Goal: Task Accomplishment & Management: Manage account settings

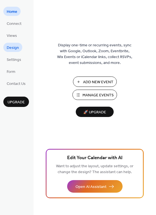
click at [11, 48] on span "Design" at bounding box center [13, 48] width 12 height 6
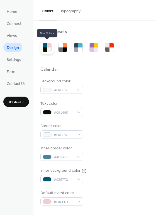
click at [47, 48] on div at bounding box center [45, 49] width 4 height 4
click at [10, 33] on span "Views" at bounding box center [12, 36] width 10 height 6
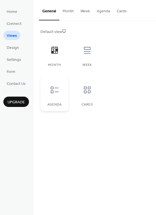
click at [53, 87] on icon at bounding box center [55, 90] width 8 height 7
click at [11, 70] on span "Form" at bounding box center [11, 72] width 9 height 6
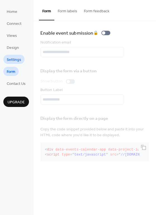
click at [9, 58] on span "Settings" at bounding box center [14, 60] width 15 height 6
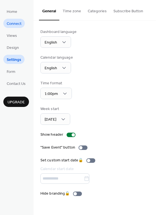
click at [12, 24] on span "Connect" at bounding box center [14, 24] width 15 height 6
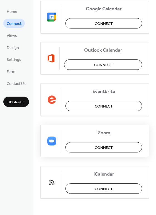
scroll to position [117, 0]
